Goal: Task Accomplishment & Management: Use online tool/utility

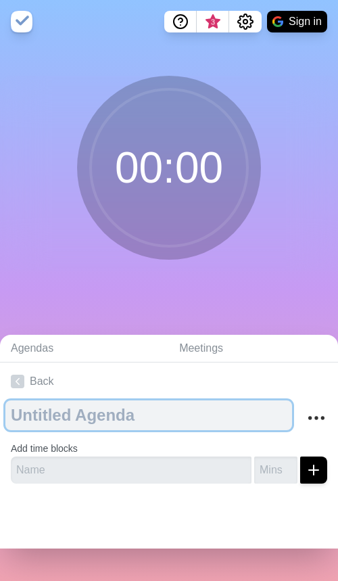
click at [71, 420] on textarea at bounding box center [148, 416] width 287 height 30
type textarea "auditionssss"
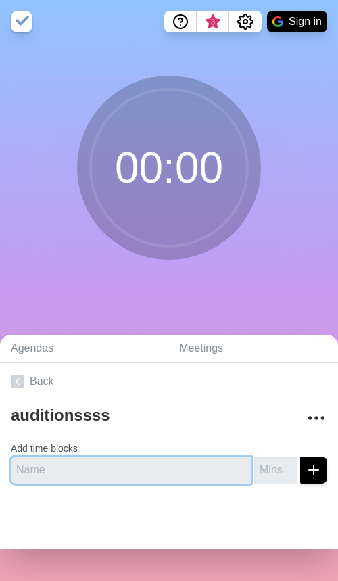
click at [77, 476] on input "text" at bounding box center [131, 470] width 241 height 27
type input "performances"
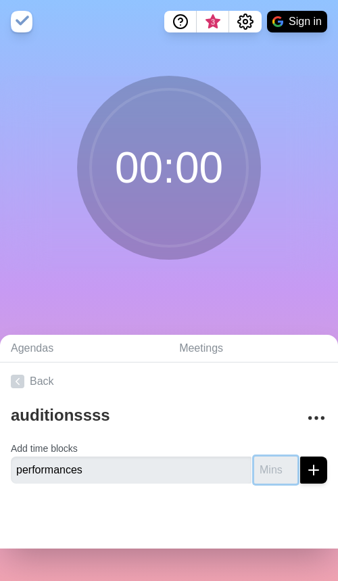
click at [263, 474] on input "number" at bounding box center [275, 470] width 43 height 27
type input "10"
click at [319, 474] on icon "submit" at bounding box center [314, 470] width 16 height 16
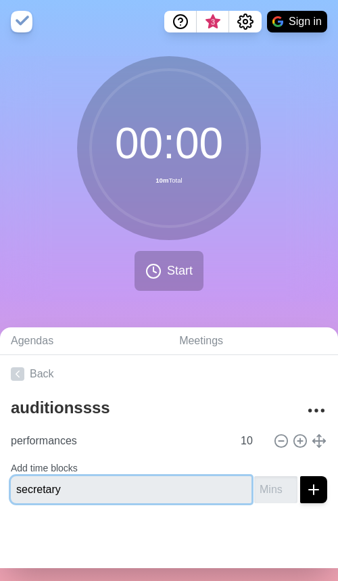
type input "secretary"
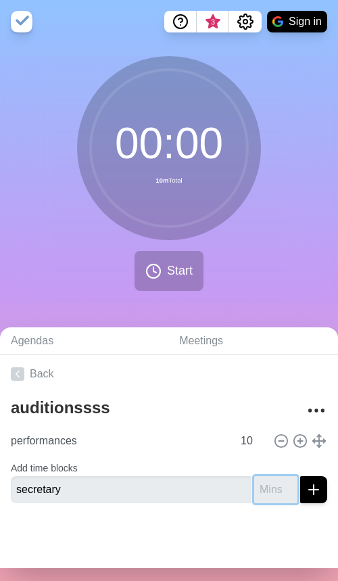
click at [260, 495] on input "number" at bounding box center [275, 489] width 43 height 27
type input "7"
click at [317, 494] on icon "submit" at bounding box center [314, 490] width 16 height 16
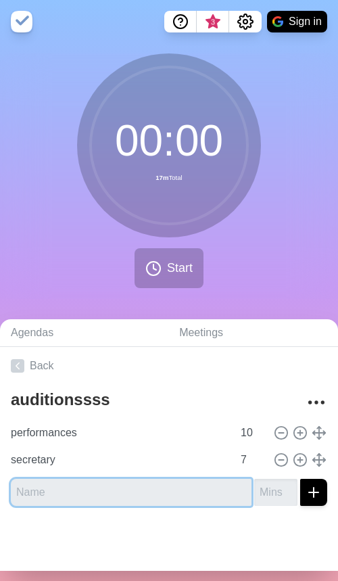
click at [123, 491] on input "text" at bounding box center [131, 492] width 241 height 27
type input "social media"
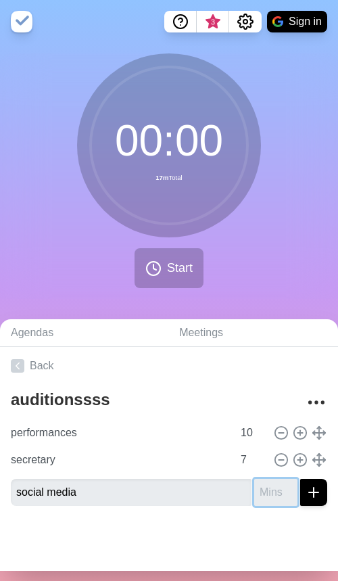
click at [263, 497] on input "number" at bounding box center [275, 492] width 43 height 27
type input "7"
click at [317, 499] on icon "submit" at bounding box center [314, 492] width 16 height 16
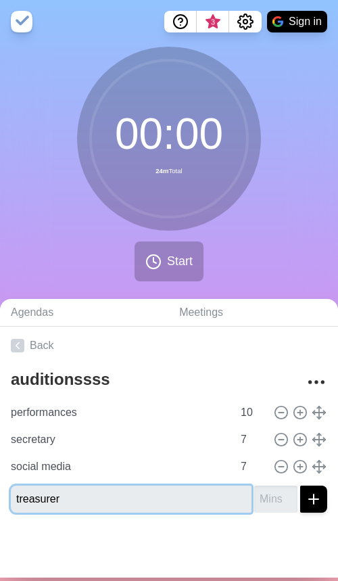
type input "treasurer"
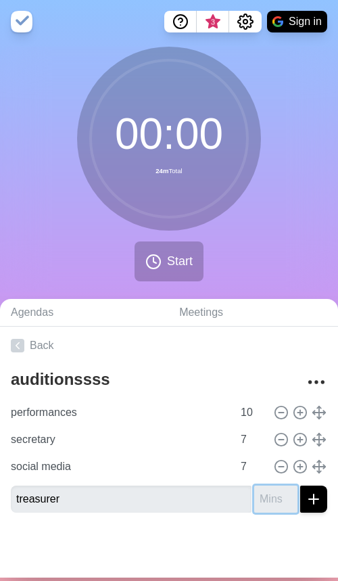
click at [272, 492] on input "number" at bounding box center [275, 499] width 43 height 27
type input "7"
click at [314, 501] on line "submit" at bounding box center [314, 499] width 0 height 9
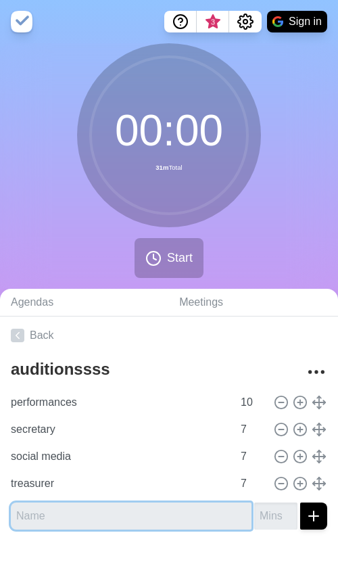
click at [95, 505] on input "text" at bounding box center [131, 516] width 241 height 27
type input "member engagement"
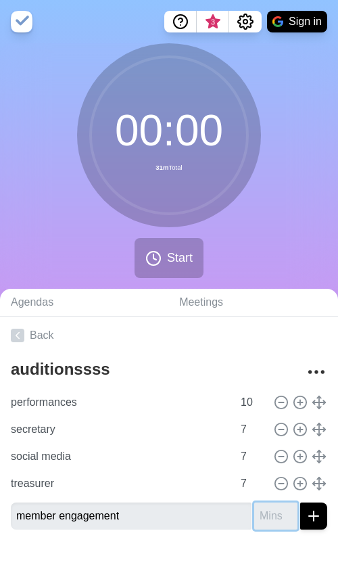
click at [281, 505] on input "number" at bounding box center [275, 516] width 43 height 27
type input "5"
click at [319, 505] on icon "submit" at bounding box center [314, 516] width 16 height 16
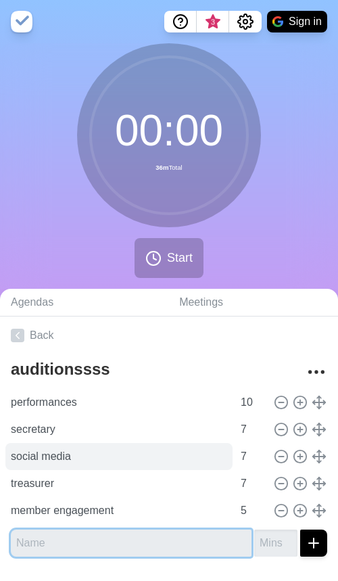
scroll to position [40, 0]
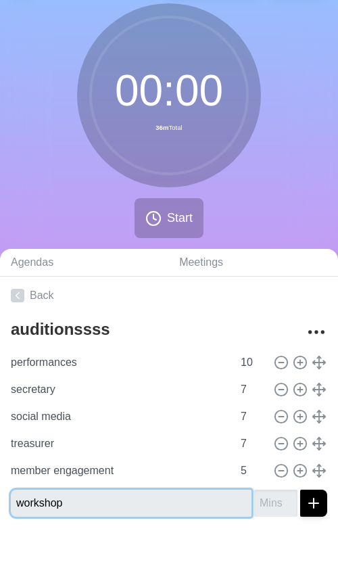
type input "workshop"
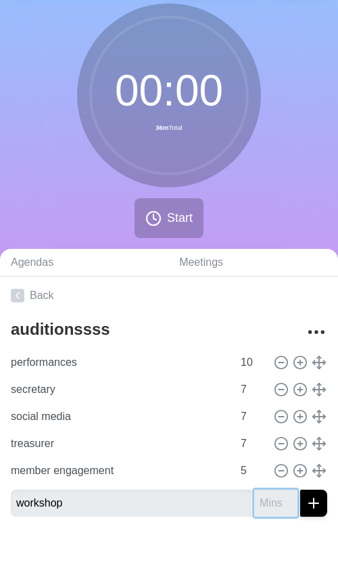
click at [269, 500] on input "number" at bounding box center [275, 503] width 43 height 27
type input "3"
click at [317, 505] on icon "submit" at bounding box center [314, 503] width 16 height 16
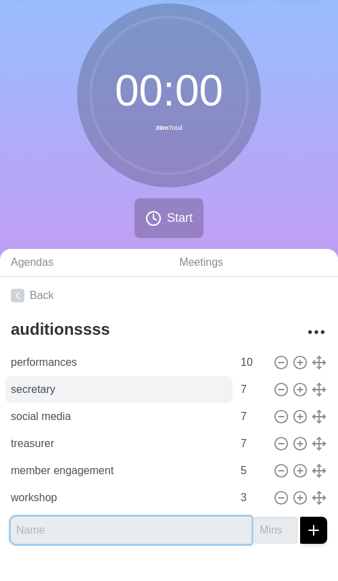
scroll to position [67, 0]
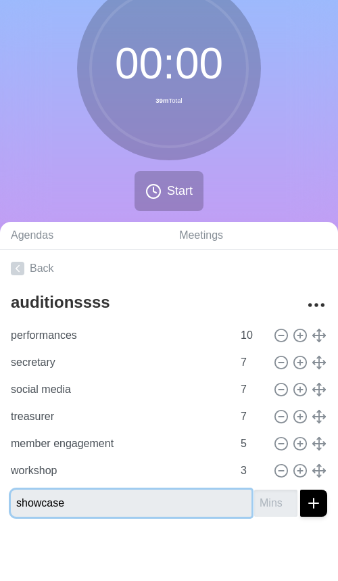
click at [241, 495] on input "showcase" at bounding box center [131, 503] width 241 height 27
type input "showcase"
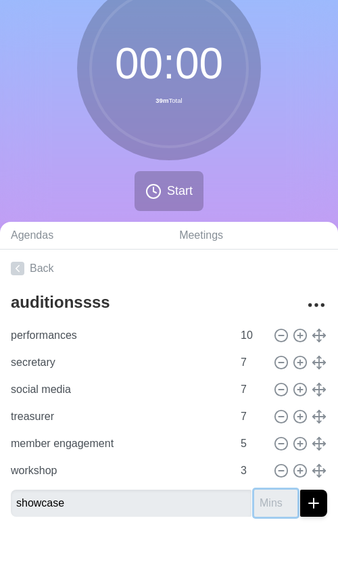
click at [268, 502] on input "number" at bounding box center [275, 503] width 43 height 27
type input "5"
click at [311, 505] on icon "submit" at bounding box center [314, 503] width 16 height 16
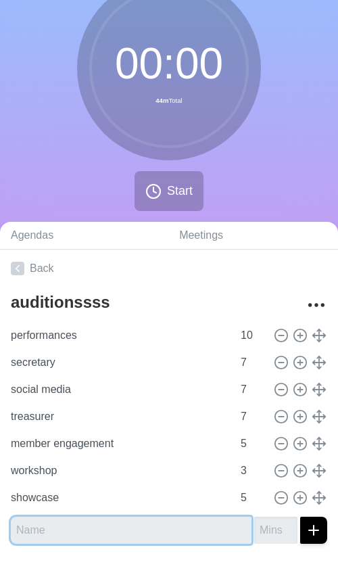
scroll to position [94, 0]
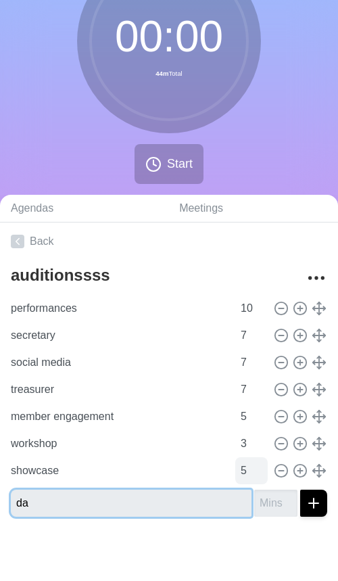
type input "d"
type input "auditions T-T"
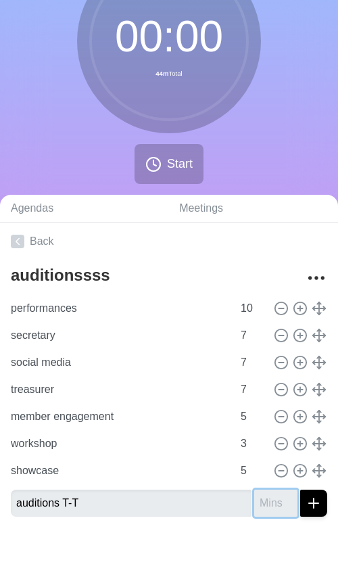
click at [265, 503] on input "number" at bounding box center [275, 503] width 43 height 27
type input "45"
click at [229, 505] on div at bounding box center [169, 555] width 338 height 54
click at [259, 310] on input "9" at bounding box center [251, 308] width 32 height 27
click at [261, 306] on input "10" at bounding box center [251, 308] width 32 height 27
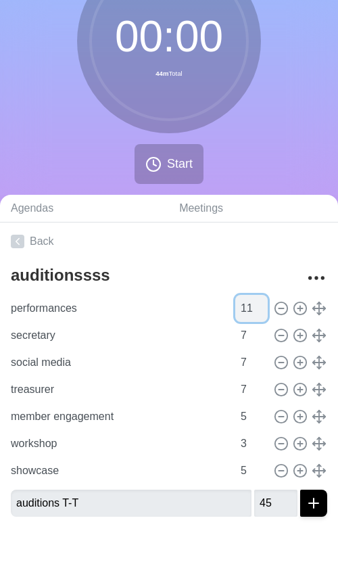
click at [261, 306] on input "11" at bounding box center [251, 308] width 32 height 27
type input "12"
click at [261, 306] on input "12" at bounding box center [251, 308] width 32 height 27
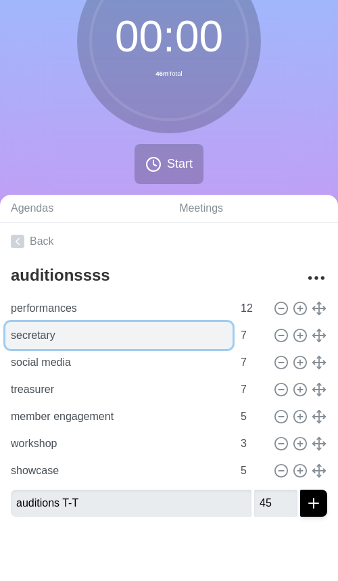
click at [170, 342] on input "secretary" at bounding box center [118, 335] width 227 height 27
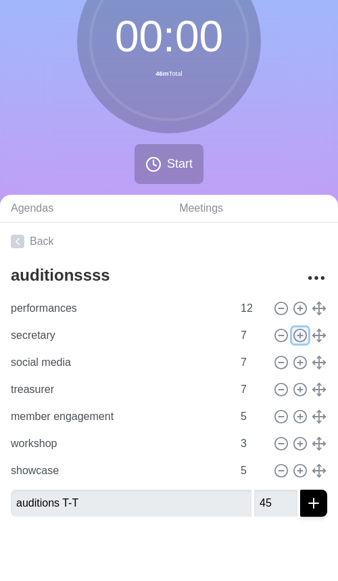
click at [301, 337] on icon at bounding box center [300, 335] width 15 height 15
type input "secretary"
type input "social media"
type input "treasurer"
type input "7"
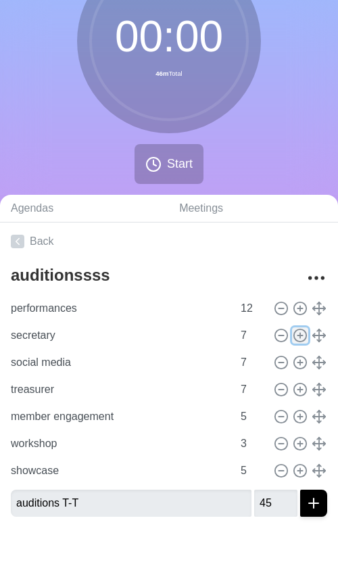
type input "member engagement"
type input "5"
type input "workshop"
type input "3"
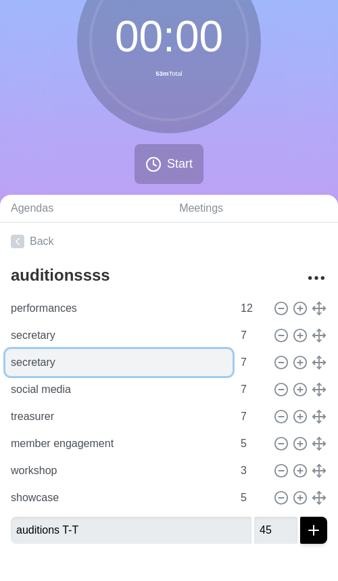
click at [104, 356] on input "secretary" at bounding box center [118, 362] width 227 height 27
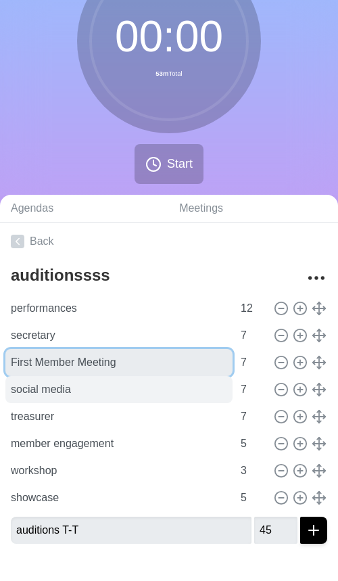
type input "First Member Meeting"
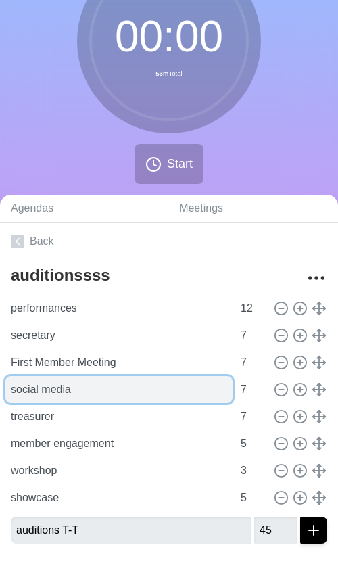
click at [159, 388] on input "social media" at bounding box center [118, 389] width 227 height 27
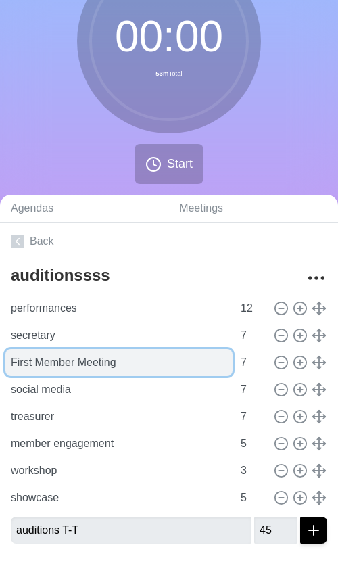
click at [173, 365] on input "First Member Meeting" at bounding box center [118, 362] width 227 height 27
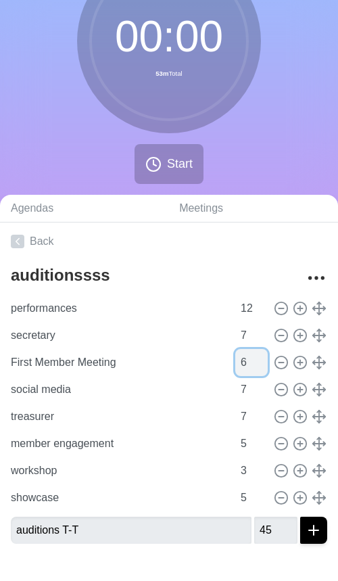
click at [262, 365] on input "6" at bounding box center [251, 362] width 32 height 27
type input "5"
click at [262, 365] on input "5" at bounding box center [251, 362] width 32 height 27
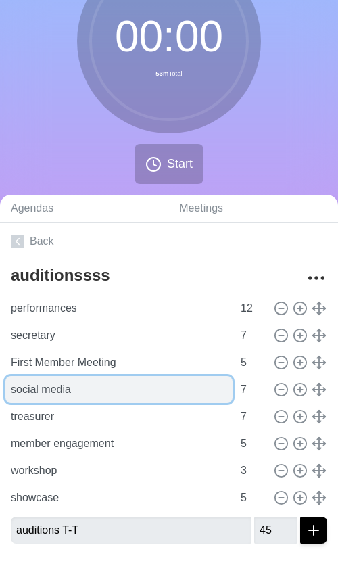
click at [158, 391] on input "social media" at bounding box center [118, 389] width 227 height 27
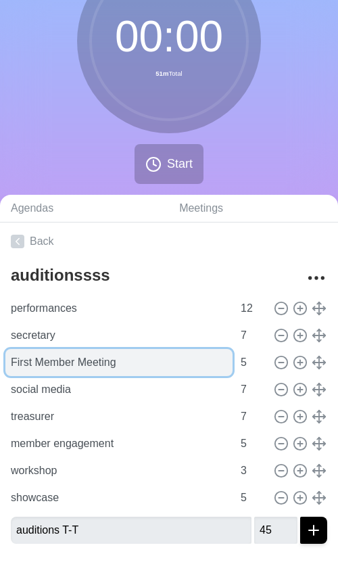
click at [168, 363] on input "First Member Meeting" at bounding box center [118, 362] width 227 height 27
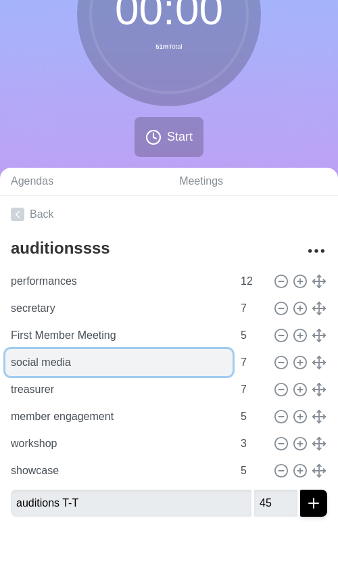
click at [156, 359] on input "social media" at bounding box center [118, 362] width 227 height 27
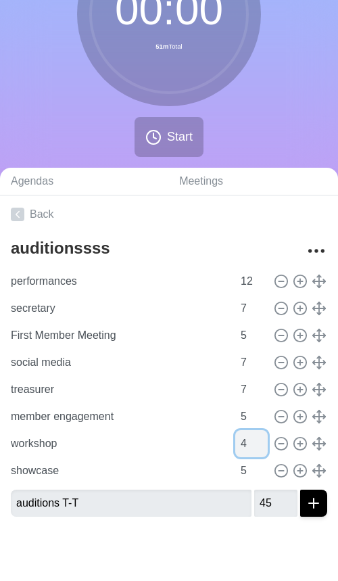
click at [267, 440] on input "4" at bounding box center [251, 443] width 32 height 27
type input "5"
click at [267, 440] on input "5" at bounding box center [251, 443] width 32 height 27
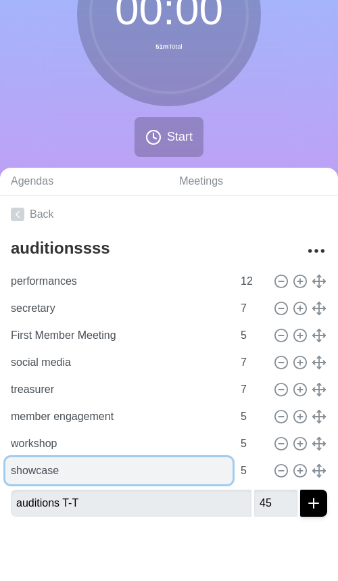
click at [152, 457] on input "showcase" at bounding box center [118, 470] width 227 height 27
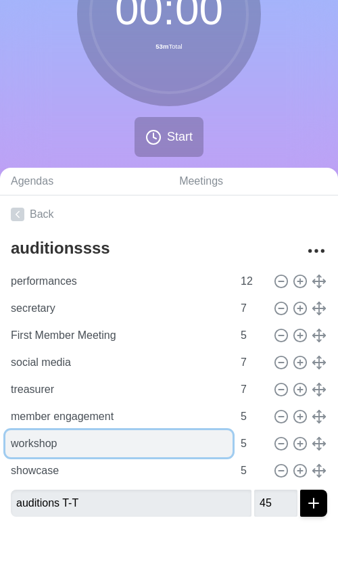
click at [154, 449] on input "workshop" at bounding box center [118, 443] width 227 height 27
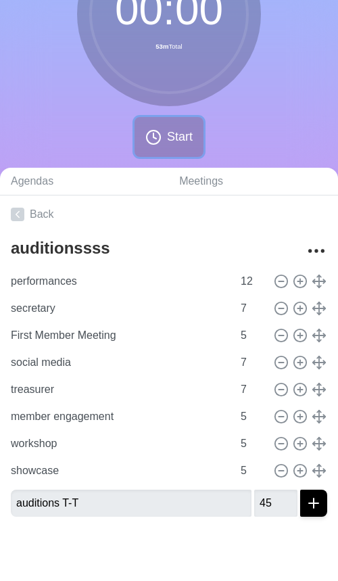
click at [171, 129] on span "Start" at bounding box center [180, 137] width 26 height 18
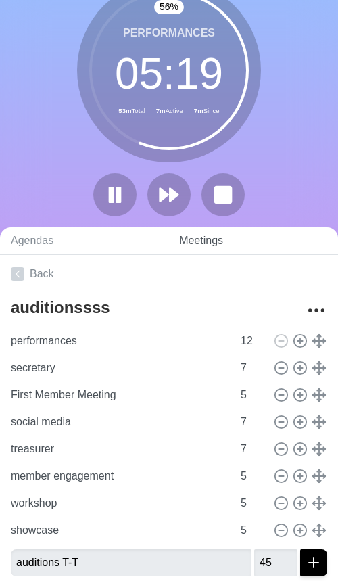
scroll to position [0, 0]
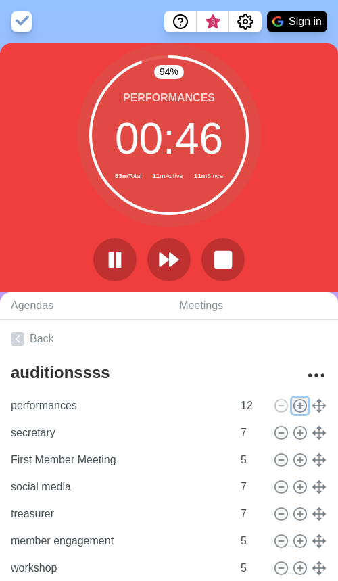
click at [300, 401] on icon at bounding box center [300, 406] width 15 height 15
type input "performances"
type input "12"
type input "secretary"
type input "7"
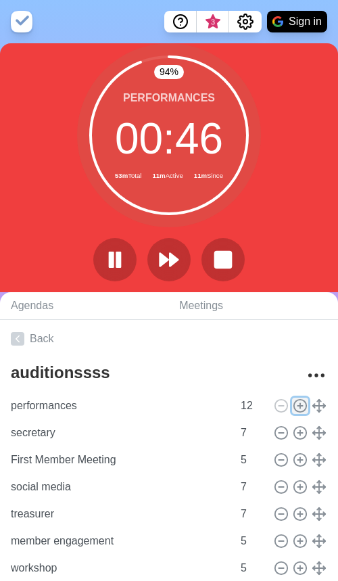
type input "First Member Meeting"
type input "5"
type input "social media"
type input "treasurer"
type input "7"
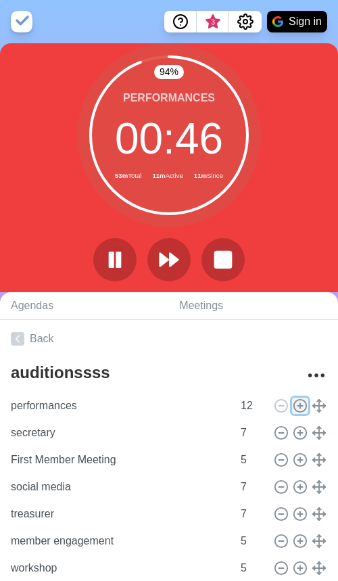
type input "member engagement"
type input "workshop"
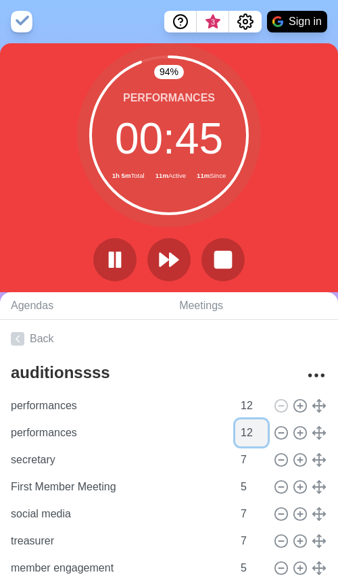
click at [245, 434] on input "12" at bounding box center [251, 432] width 32 height 27
click at [257, 434] on input "11" at bounding box center [251, 432] width 32 height 27
click at [257, 434] on input "10" at bounding box center [251, 432] width 32 height 27
click at [257, 434] on input "9" at bounding box center [251, 432] width 32 height 27
click at [257, 434] on input "8" at bounding box center [251, 432] width 32 height 27
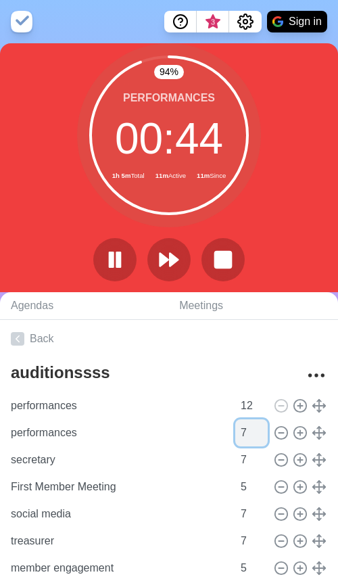
click at [257, 434] on input "7" at bounding box center [251, 432] width 32 height 27
click at [257, 434] on input "6" at bounding box center [251, 432] width 32 height 27
type input "5"
click at [257, 434] on input "5" at bounding box center [251, 432] width 32 height 27
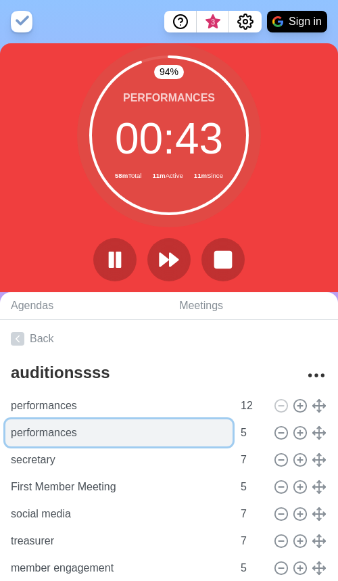
click at [145, 431] on input "performances" at bounding box center [118, 432] width 227 height 27
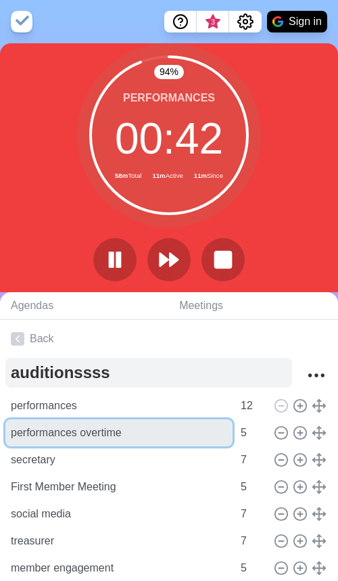
type input "performances overtime"
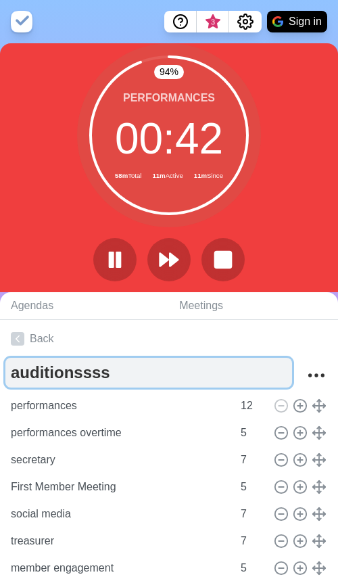
click at [103, 384] on textarea "auditionssss" at bounding box center [148, 373] width 287 height 30
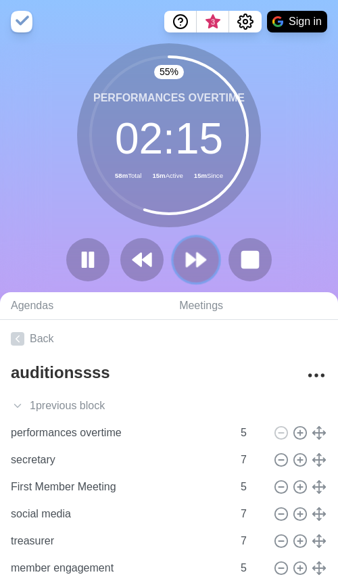
click at [201, 273] on button at bounding box center [195, 259] width 45 height 45
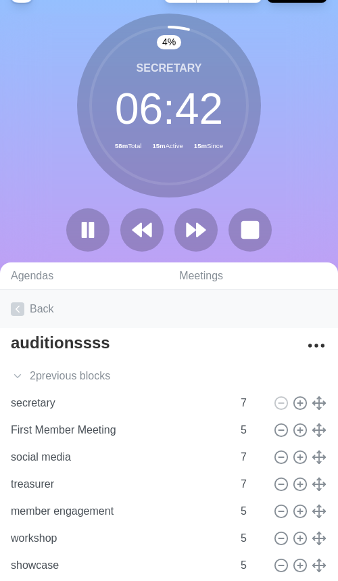
scroll to position [31, 0]
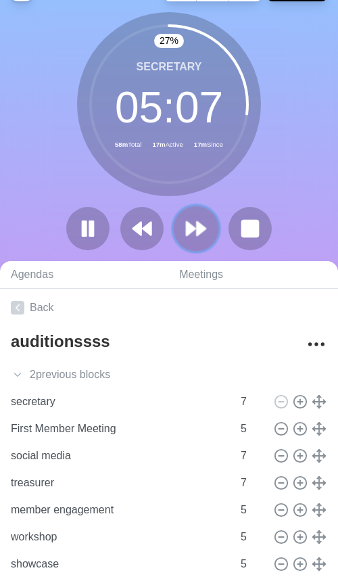
click at [204, 231] on icon at bounding box center [196, 228] width 23 height 23
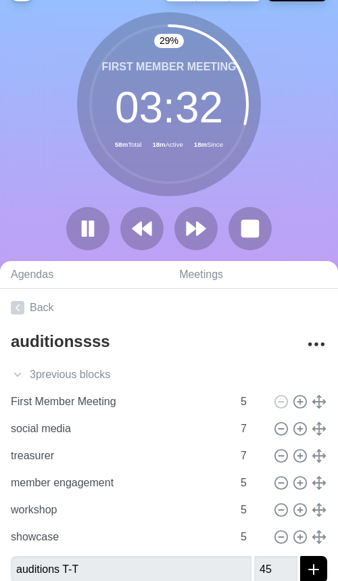
click at [200, 252] on div "29 % First Member Meeting 03 : 32 58m Total 18m Active 18m Since" at bounding box center [169, 136] width 338 height 249
click at [208, 238] on button at bounding box center [195, 228] width 45 height 45
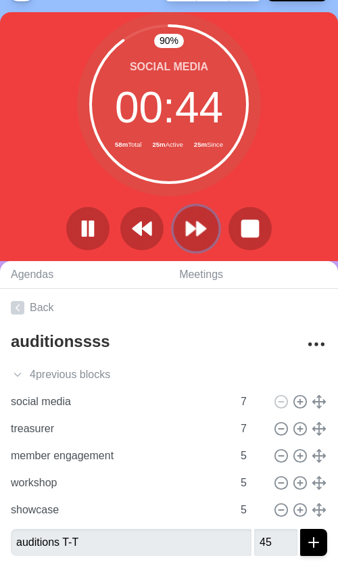
click at [195, 228] on polygon at bounding box center [191, 229] width 9 height 14
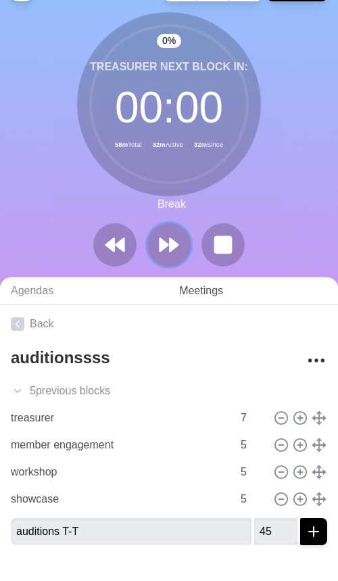
scroll to position [16, 0]
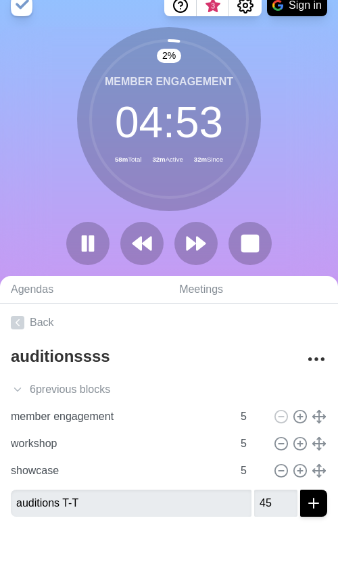
click at [308, 202] on div "2 % member engagement 04 : 53 58m Total 32m Active 32m Since" at bounding box center [169, 151] width 338 height 249
click at [83, 227] on button at bounding box center [87, 243] width 45 height 45
click at [93, 244] on polygon at bounding box center [88, 243] width 14 height 17
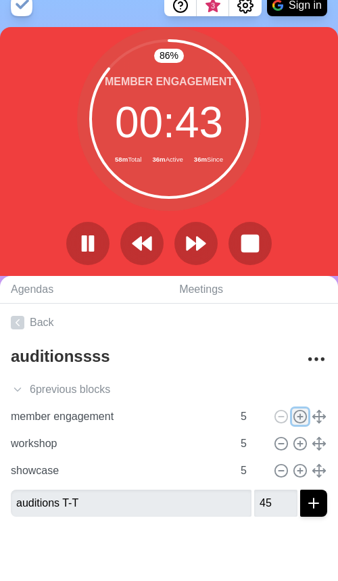
click at [305, 419] on circle at bounding box center [300, 417] width 12 height 12
type input "member engagement"
type input "workshop"
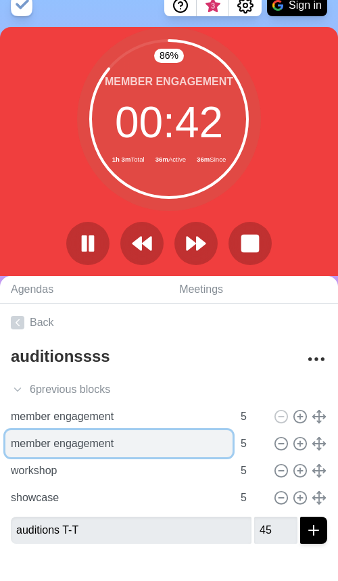
click at [193, 436] on input "member engagement" at bounding box center [118, 443] width 227 height 27
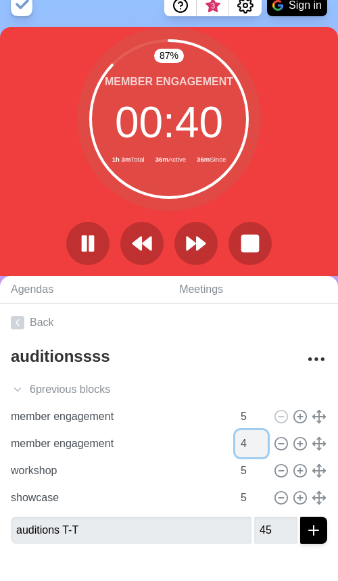
click at [264, 448] on input "4" at bounding box center [251, 443] width 32 height 27
click at [264, 448] on input "3" at bounding box center [251, 443] width 32 height 27
type input "2"
click at [264, 448] on input "2" at bounding box center [251, 443] width 32 height 27
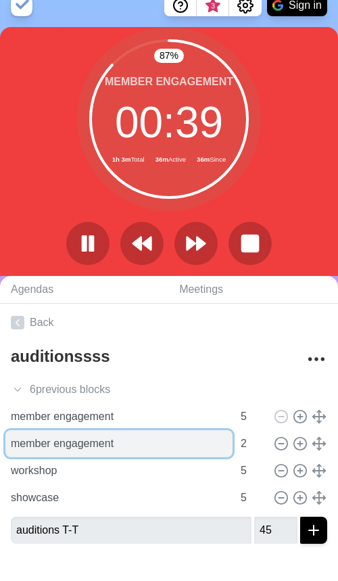
click at [183, 443] on input "member engagement" at bounding box center [118, 443] width 227 height 27
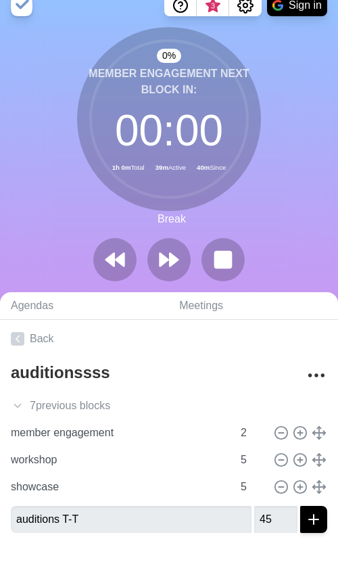
scroll to position [0, 0]
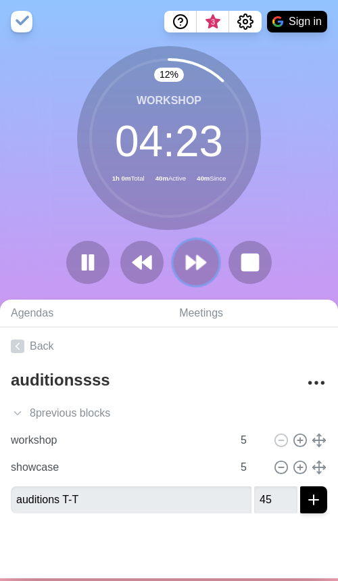
click at [201, 256] on icon at bounding box center [196, 262] width 23 height 23
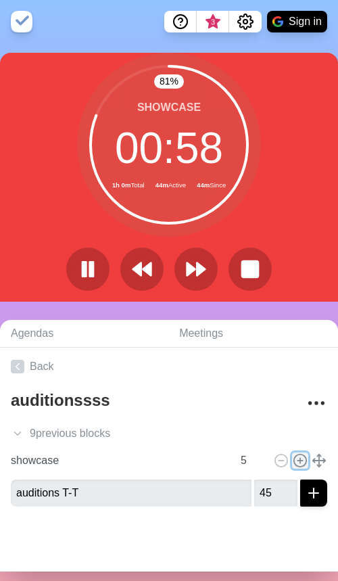
click at [300, 461] on line at bounding box center [300, 461] width 0 height 5
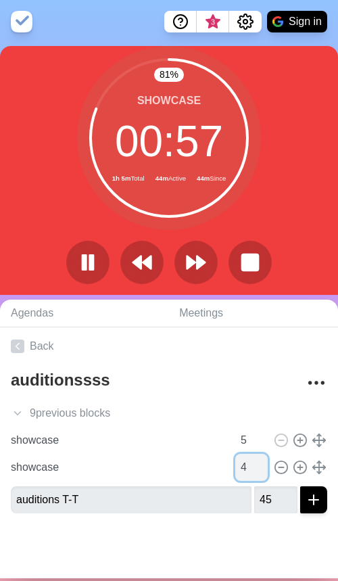
click at [263, 470] on input "4" at bounding box center [251, 467] width 32 height 27
type input "3"
click at [263, 470] on input "3" at bounding box center [251, 467] width 32 height 27
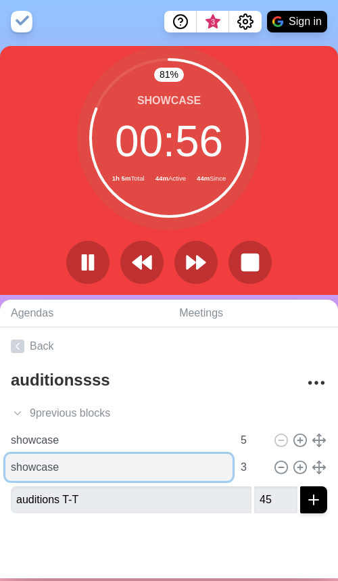
click at [174, 461] on input "showcase" at bounding box center [118, 467] width 227 height 27
click at [161, 465] on input "showcase" at bounding box center [118, 467] width 227 height 27
type input "showcase overtime"
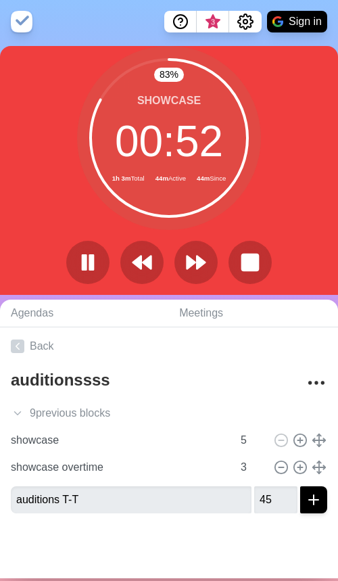
click at [131, 505] on div at bounding box center [169, 551] width 338 height 54
